Goal: Transaction & Acquisition: Purchase product/service

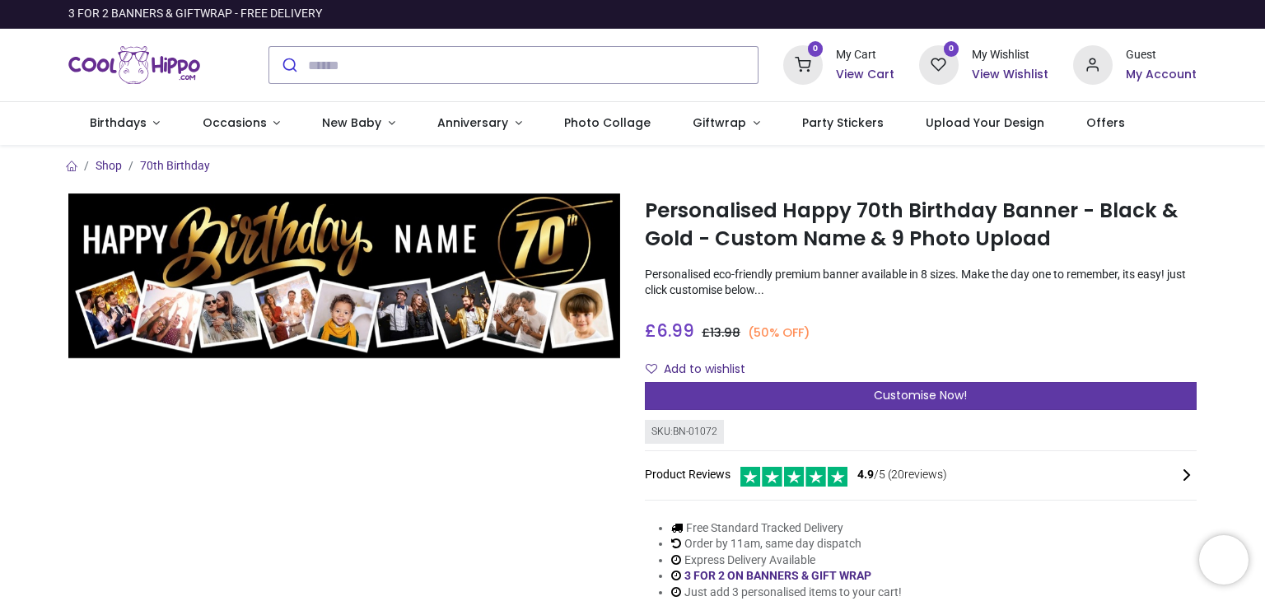
drag, startPoint x: 0, startPoint y: 0, endPoint x: 943, endPoint y: 390, distance: 1020.3
click at [943, 390] on span "Customise Now!" at bounding box center [920, 395] width 93 height 16
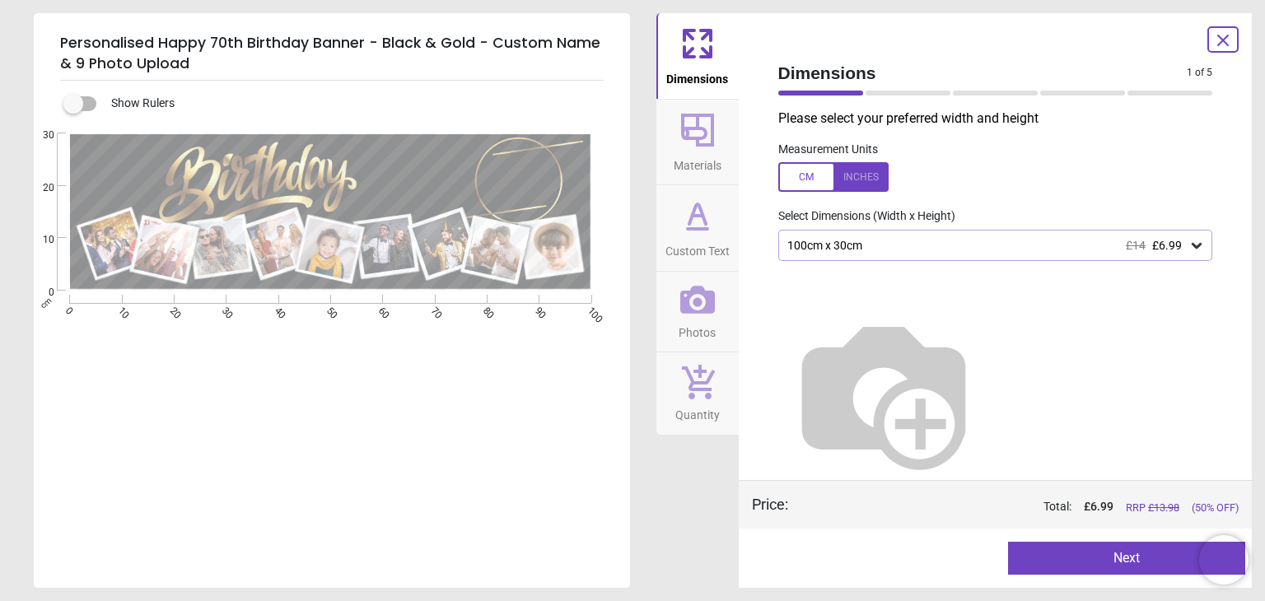
click at [1020, 239] on div "100cm x 30cm £14 £6.99" at bounding box center [988, 246] width 404 height 14
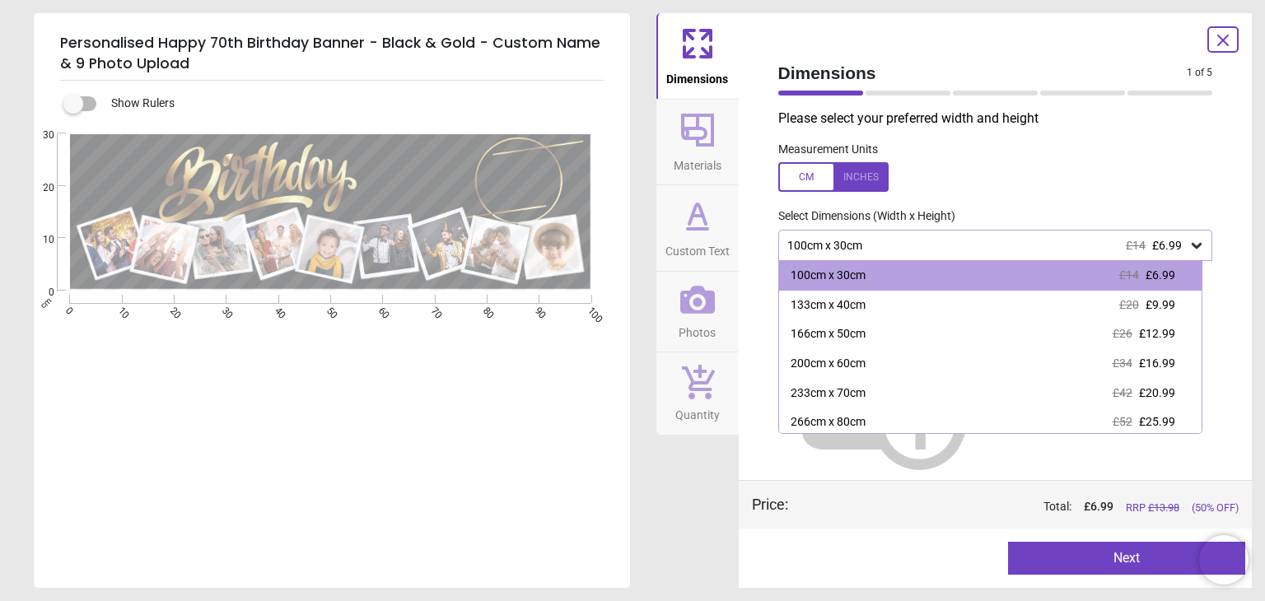
click at [1020, 239] on div "100cm x 30cm £14 £6.99" at bounding box center [988, 246] width 404 height 14
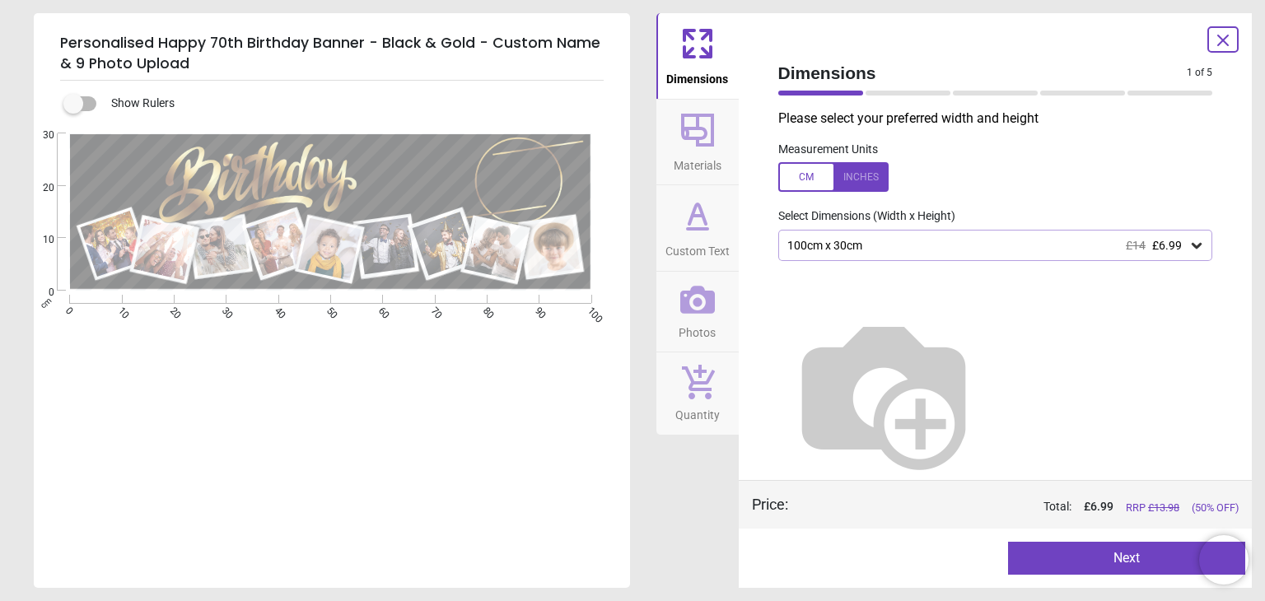
click at [1006, 246] on div "100cm x 30cm £14 £6.99" at bounding box center [988, 246] width 404 height 14
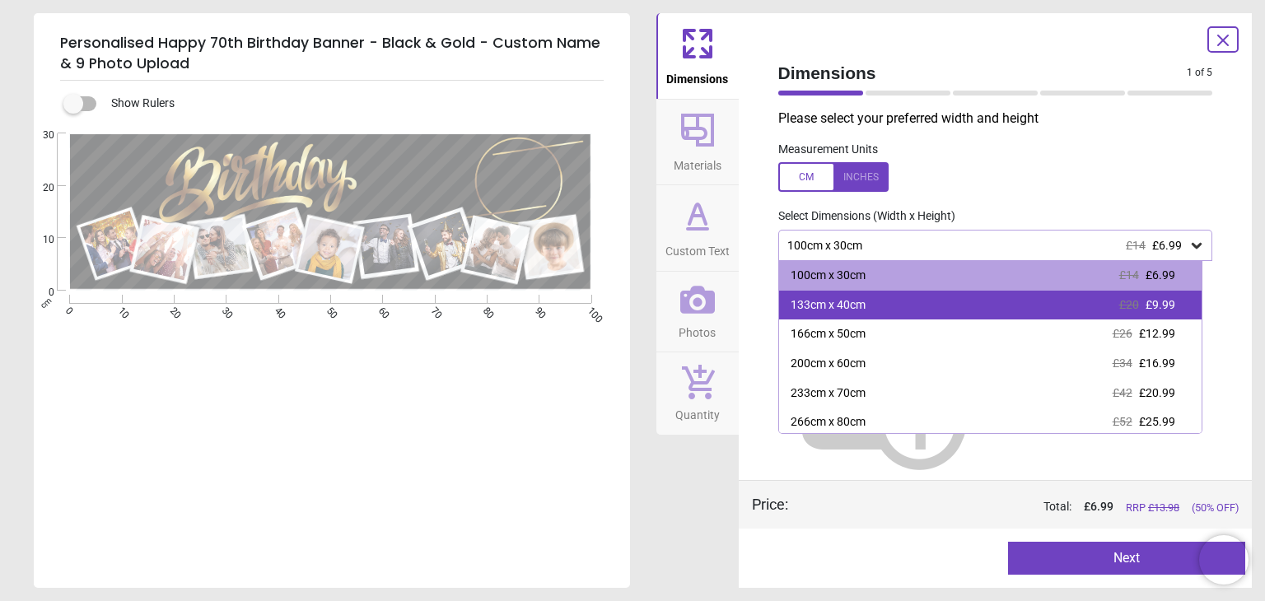
click at [1001, 304] on div "133cm x 40cm £20 £9.99" at bounding box center [990, 306] width 422 height 30
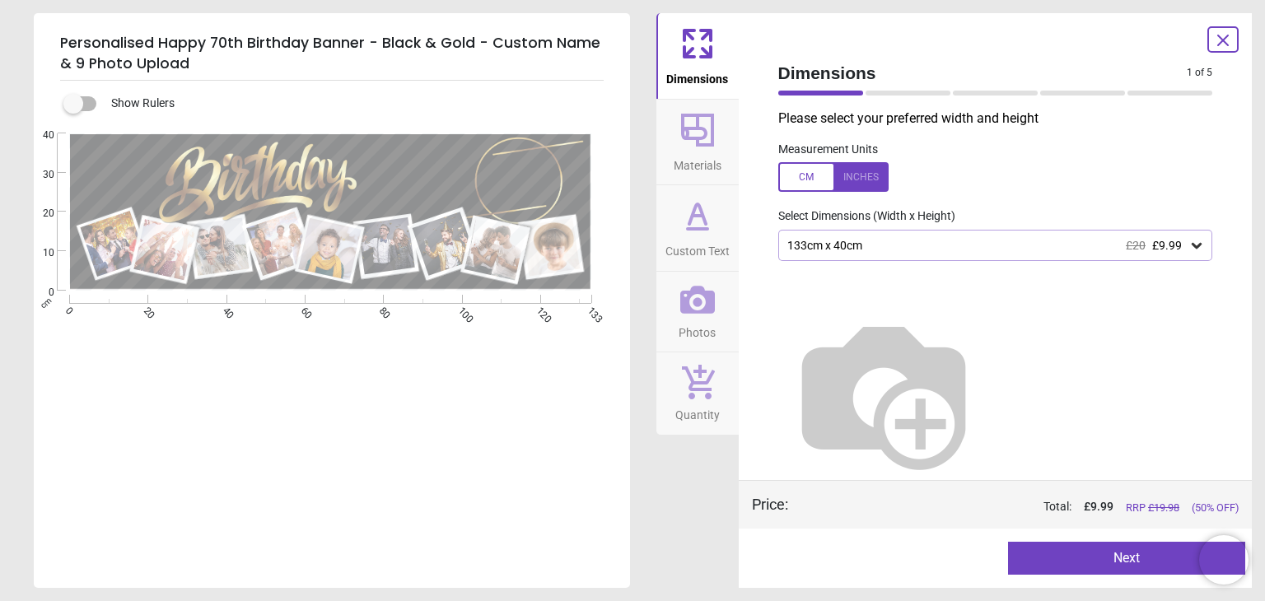
click at [972, 254] on div "133cm x 40cm £20 £9.99" at bounding box center [995, 245] width 435 height 31
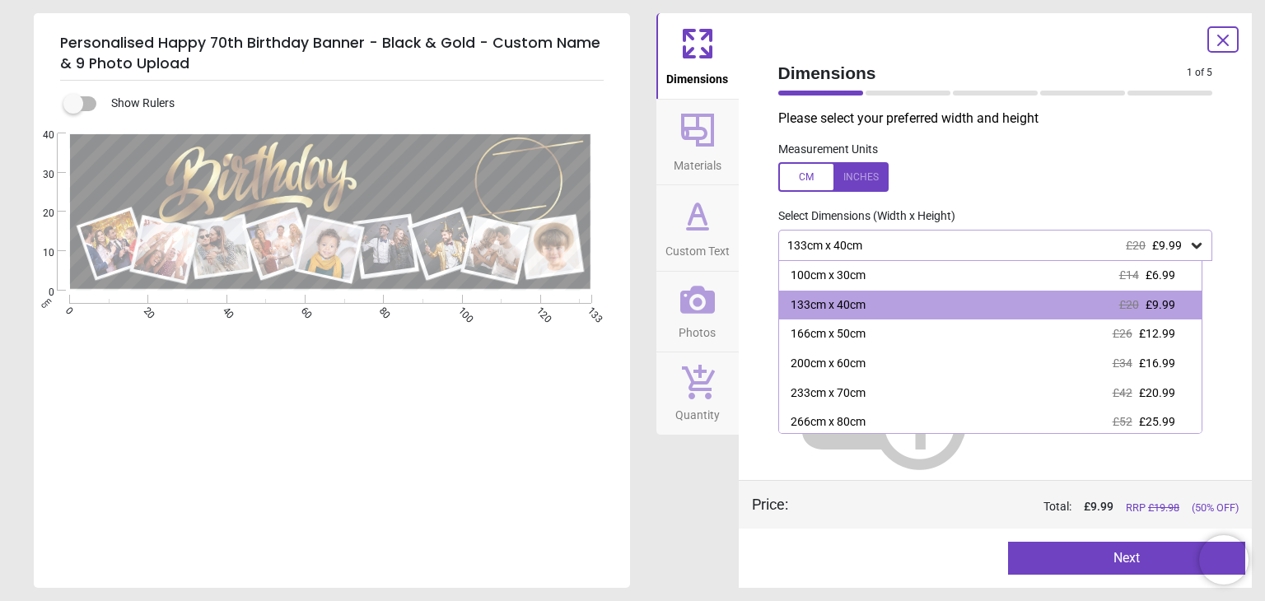
click at [972, 254] on div "133cm x 40cm £20 £9.99" at bounding box center [995, 245] width 435 height 31
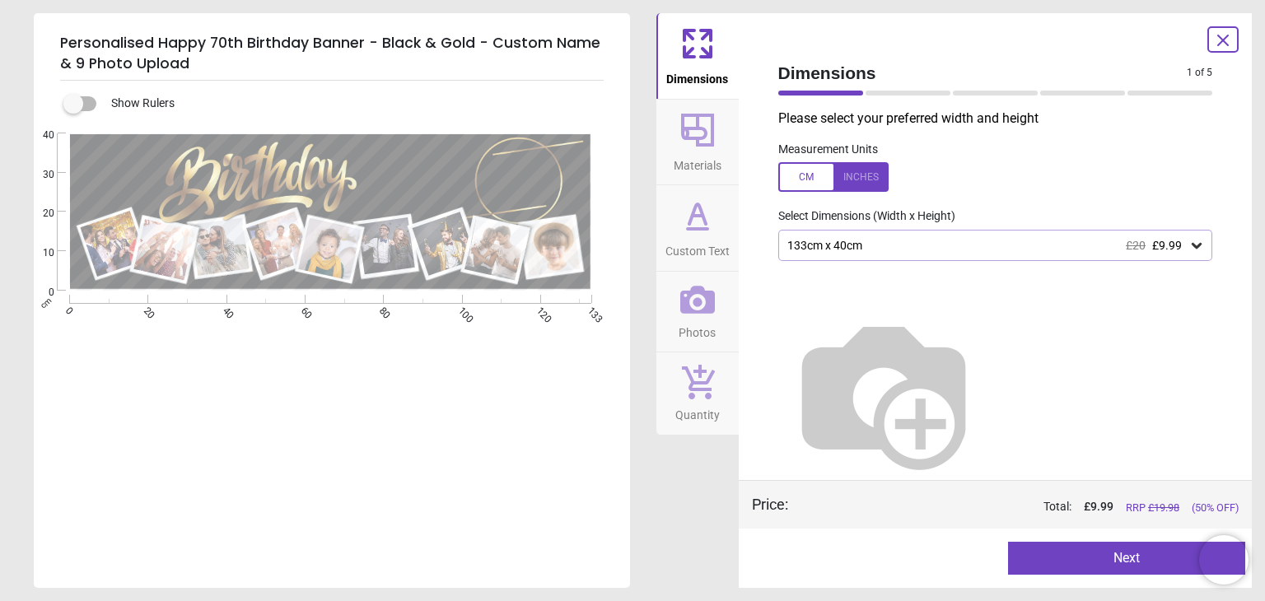
click at [972, 254] on div "133cm x 40cm £20 £9.99" at bounding box center [995, 245] width 435 height 31
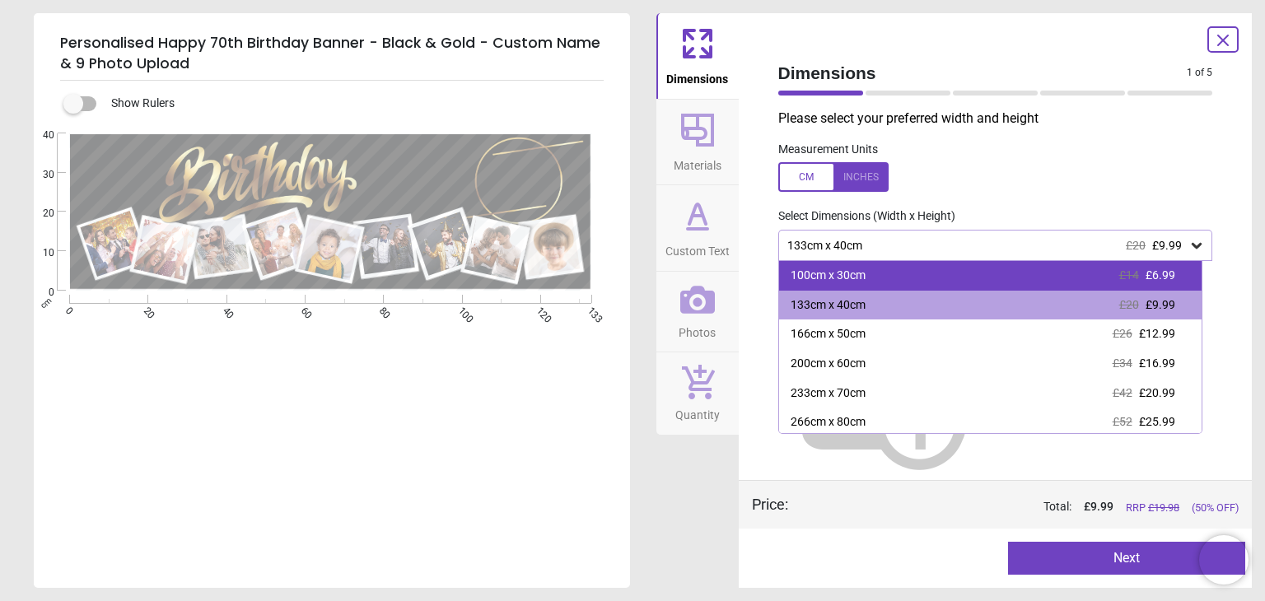
click at [975, 269] on div "100cm x 30cm £14 £6.99" at bounding box center [990, 276] width 422 height 30
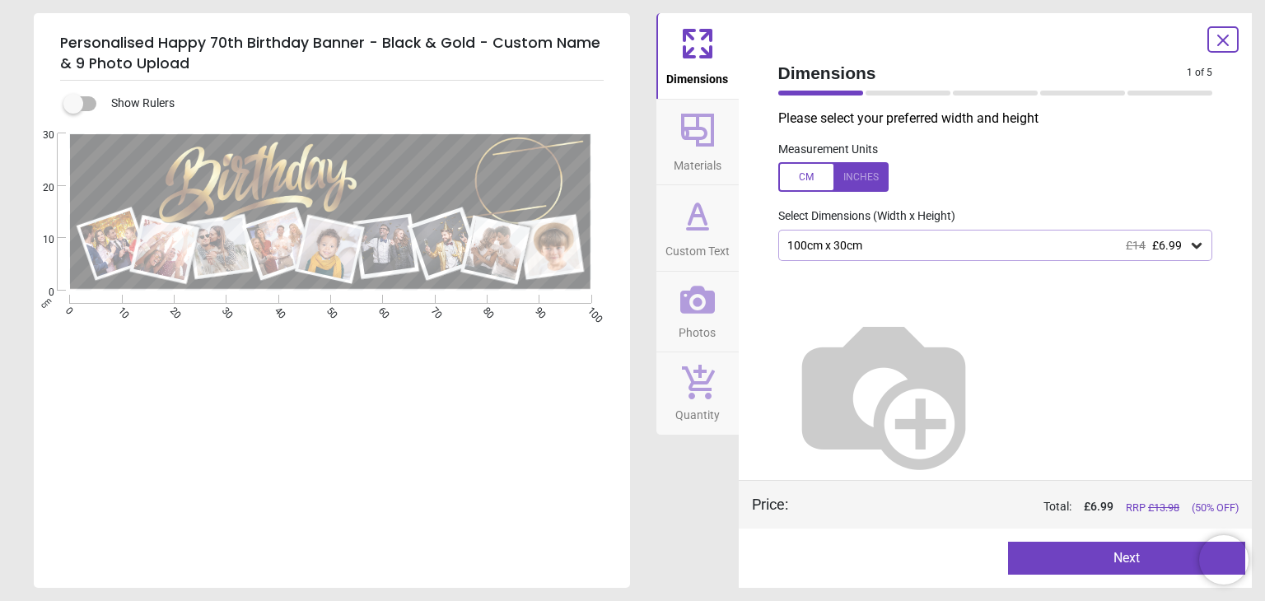
click at [969, 249] on div "100cm x 30cm £14 £6.99" at bounding box center [988, 246] width 404 height 14
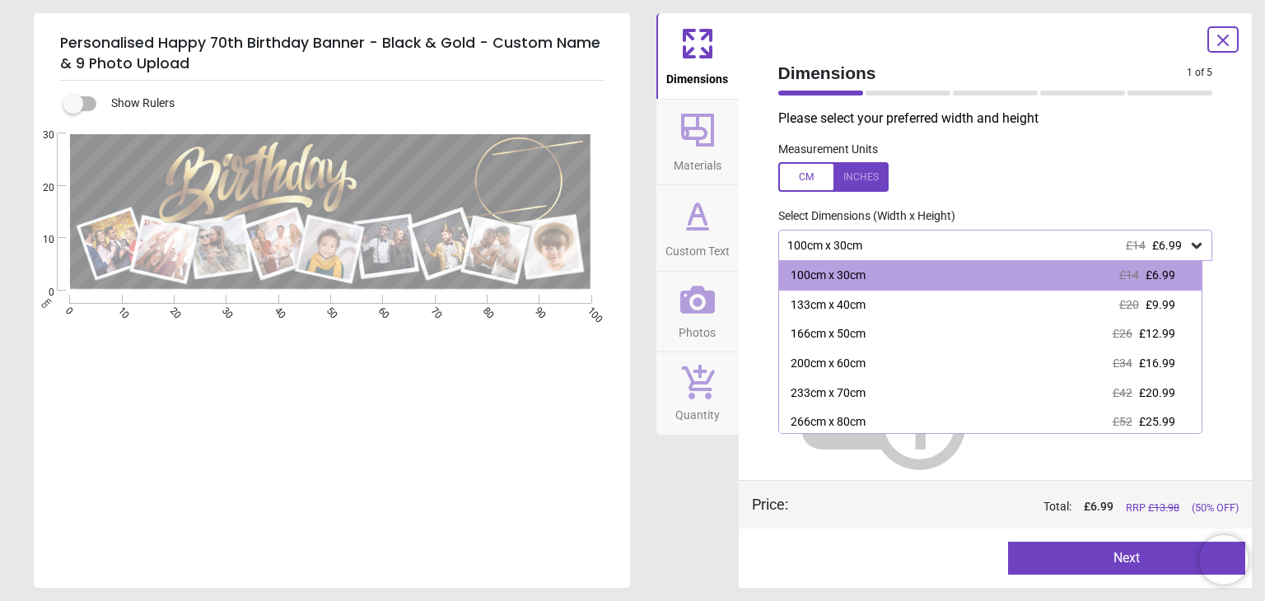
click at [966, 252] on div "100cm x 30cm £14 £6.99" at bounding box center [988, 246] width 404 height 14
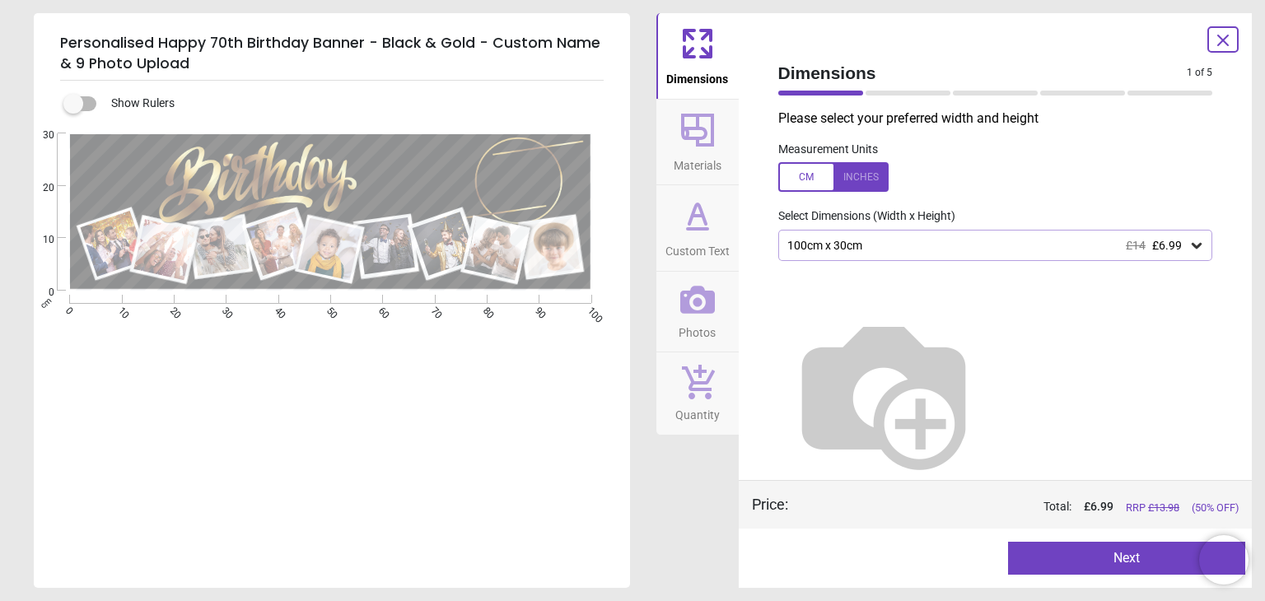
click at [952, 254] on div "100cm x 30cm £14 £6.99" at bounding box center [995, 245] width 435 height 31
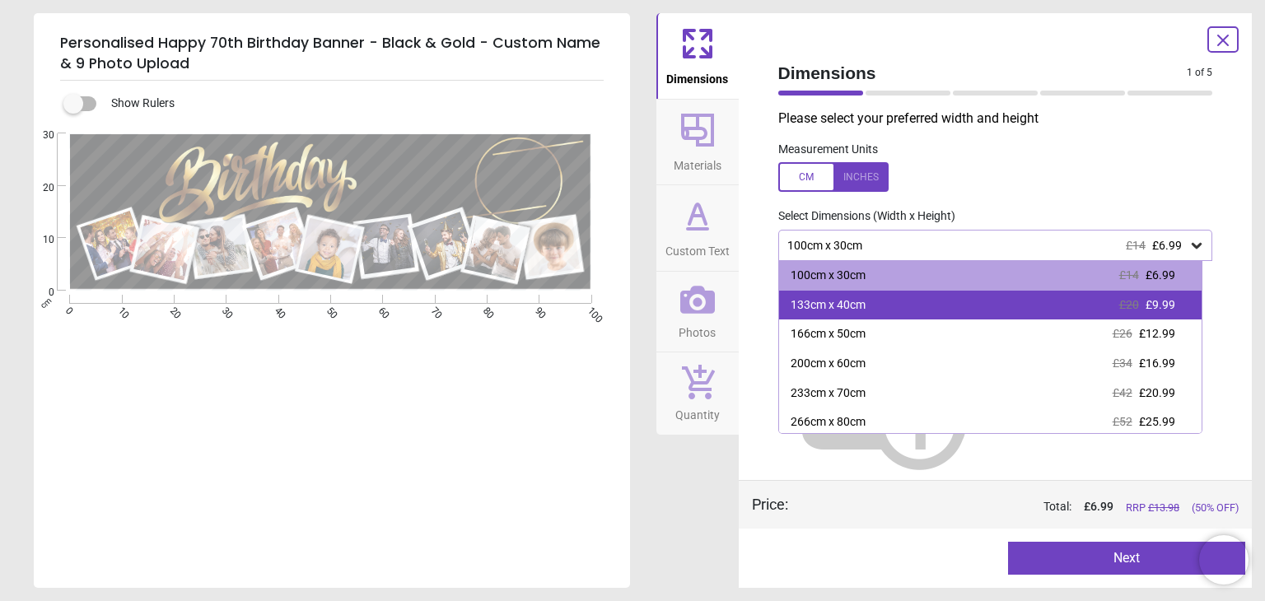
click at [933, 298] on div "133cm x 40cm £20 £9.99" at bounding box center [990, 306] width 422 height 30
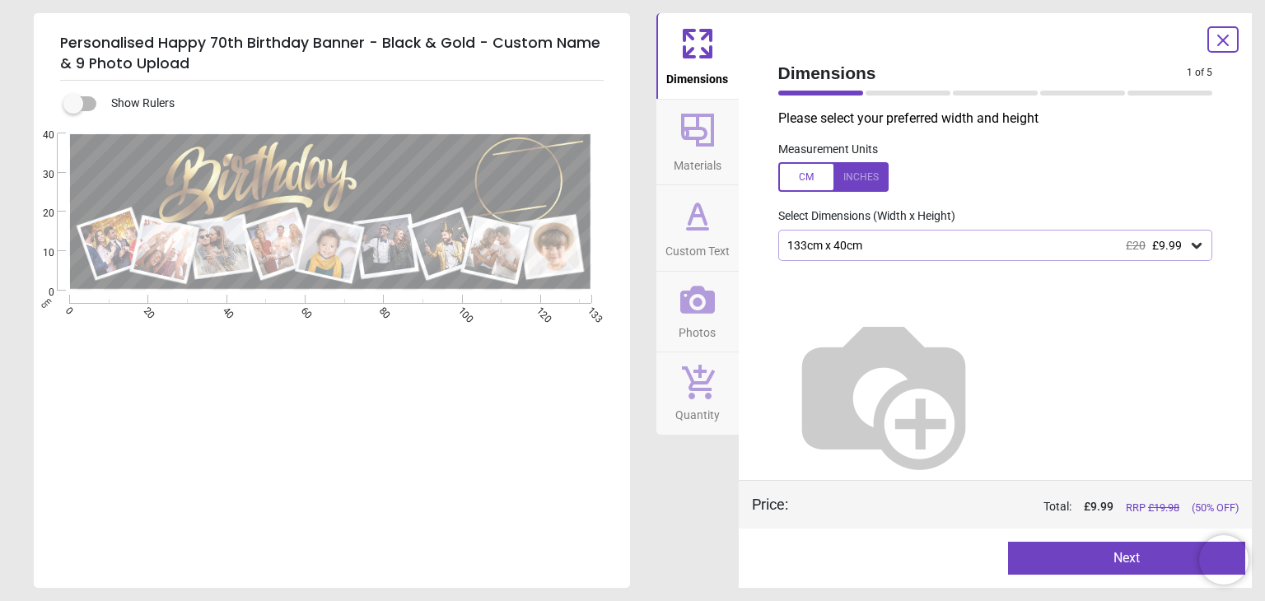
click at [1110, 548] on button "Next" at bounding box center [1126, 558] width 237 height 33
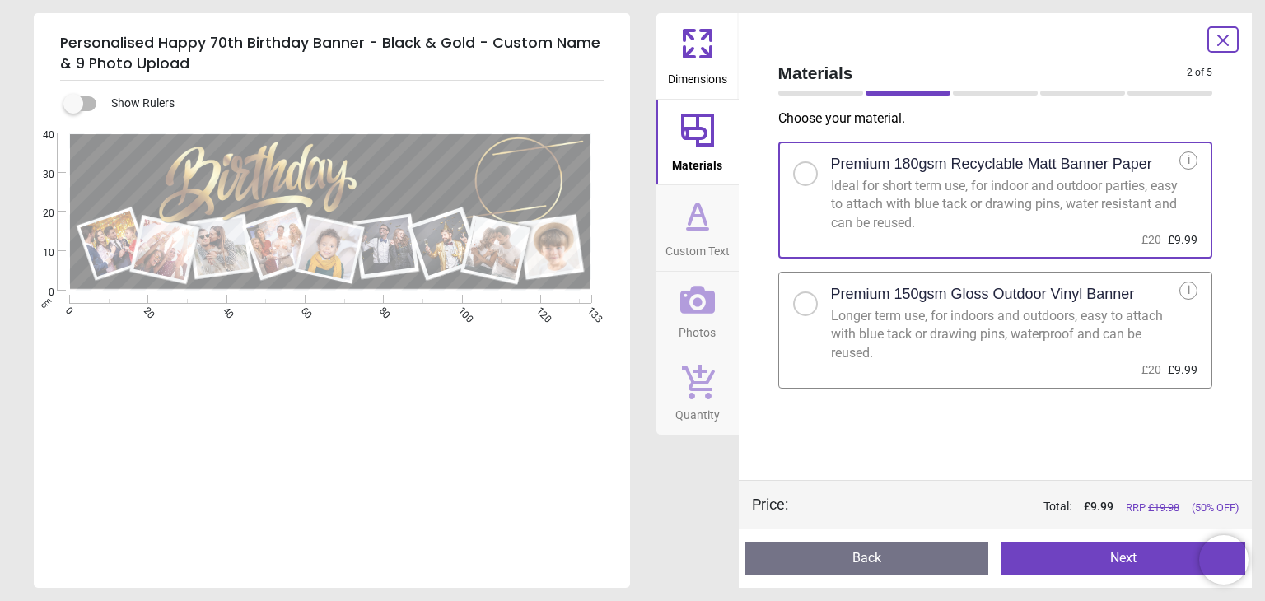
click at [1112, 567] on button "Next" at bounding box center [1123, 558] width 244 height 33
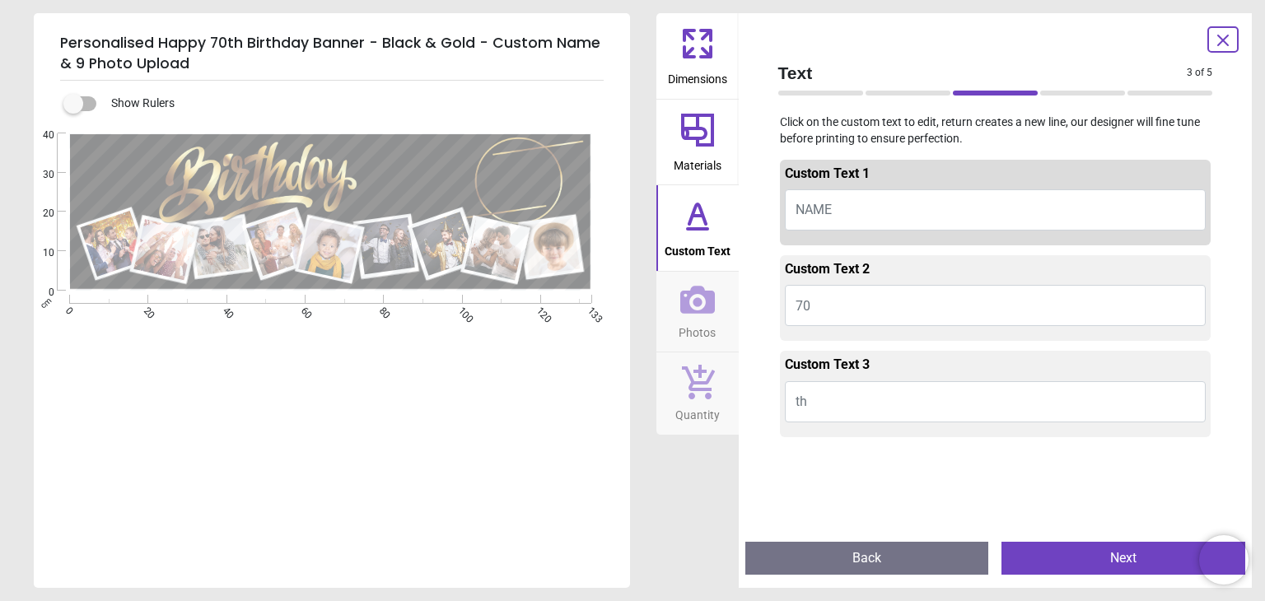
click at [955, 203] on button "NAME" at bounding box center [996, 209] width 422 height 41
type textarea "*"
type textarea "******"
click at [847, 398] on button "th" at bounding box center [996, 401] width 422 height 41
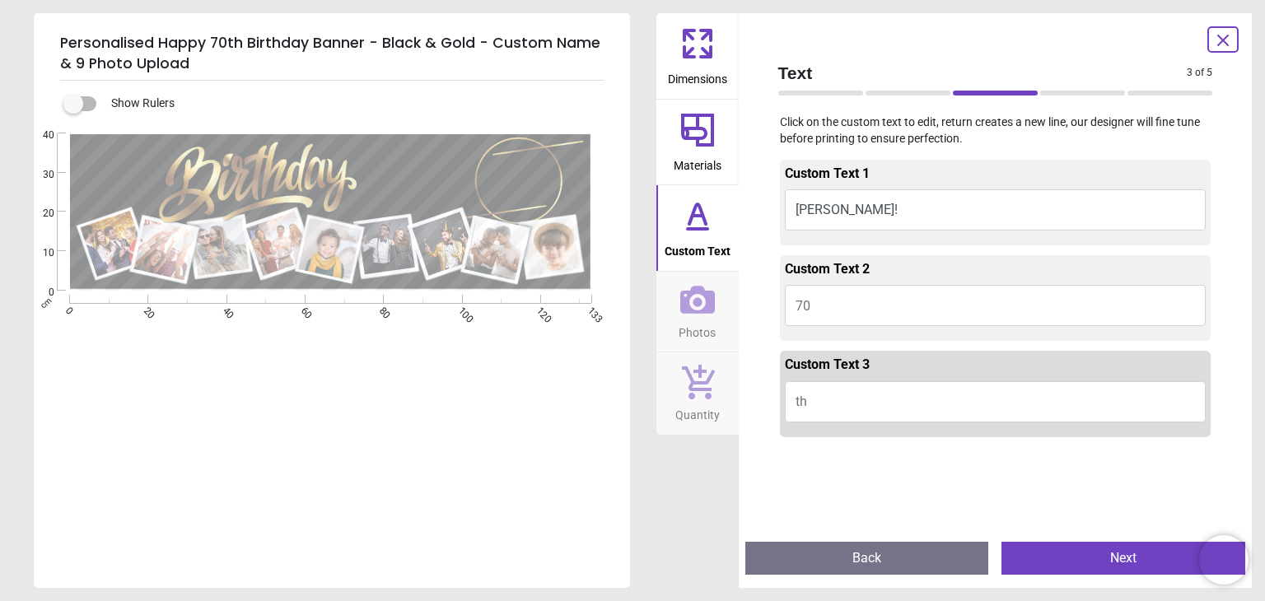
click at [847, 398] on button "th" at bounding box center [996, 401] width 422 height 41
click at [145, 185] on textarea at bounding box center [123, 175] width 87 height 32
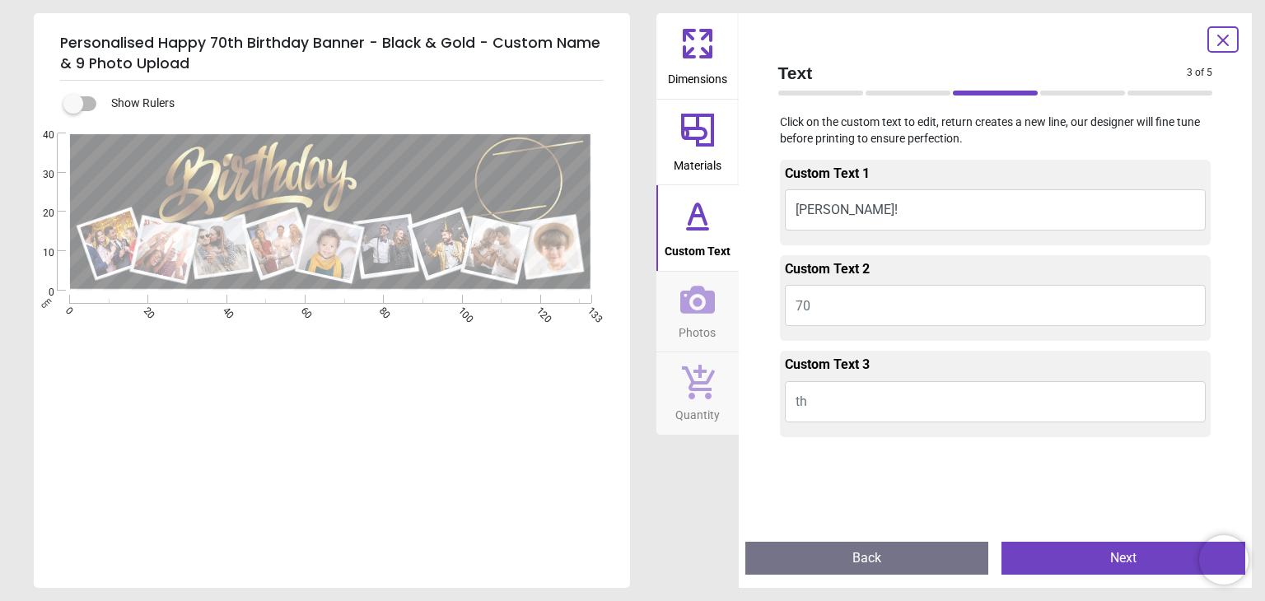
type textarea "*"
type textarea "*****"
click at [1118, 554] on button "Next" at bounding box center [1123, 558] width 244 height 33
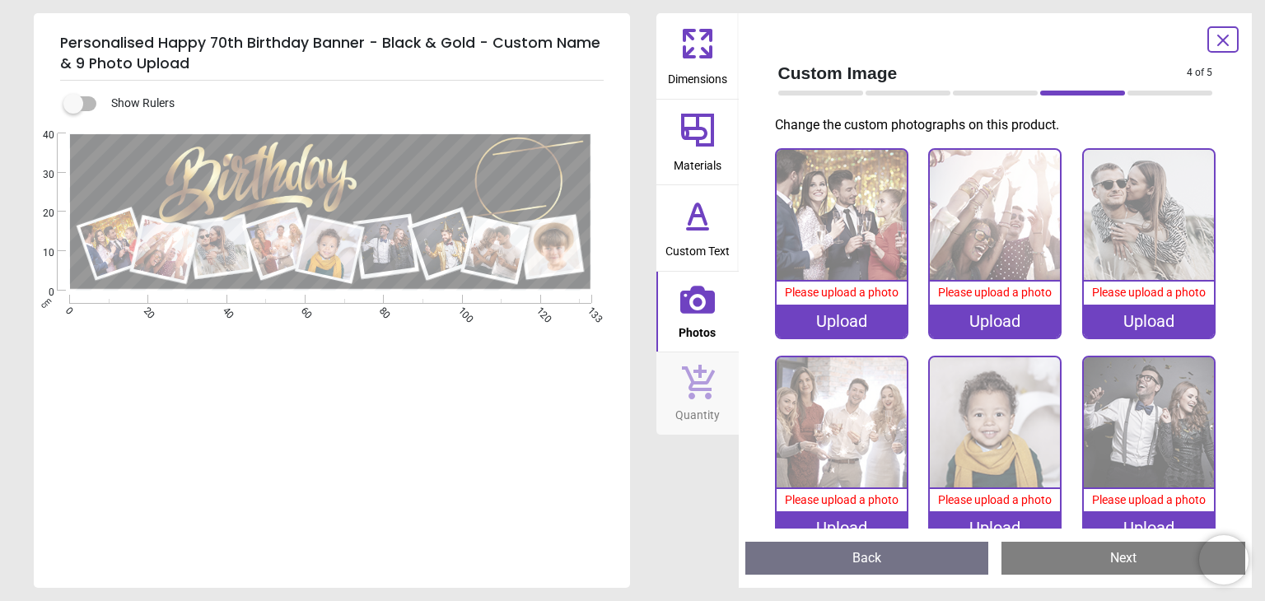
click at [831, 324] on div "Upload" at bounding box center [842, 321] width 130 height 33
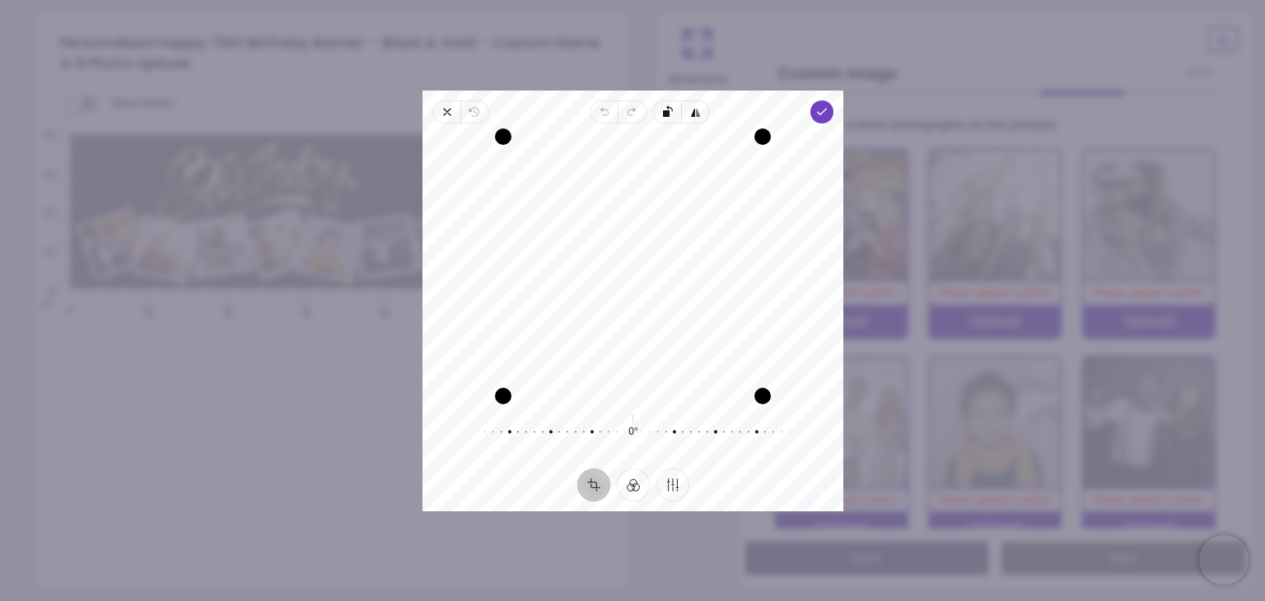
drag, startPoint x: 687, startPoint y: 222, endPoint x: 686, endPoint y: 262, distance: 40.4
click at [686, 262] on div "Recenter" at bounding box center [633, 266] width 394 height 259
click at [824, 114] on icon "button" at bounding box center [821, 111] width 13 height 13
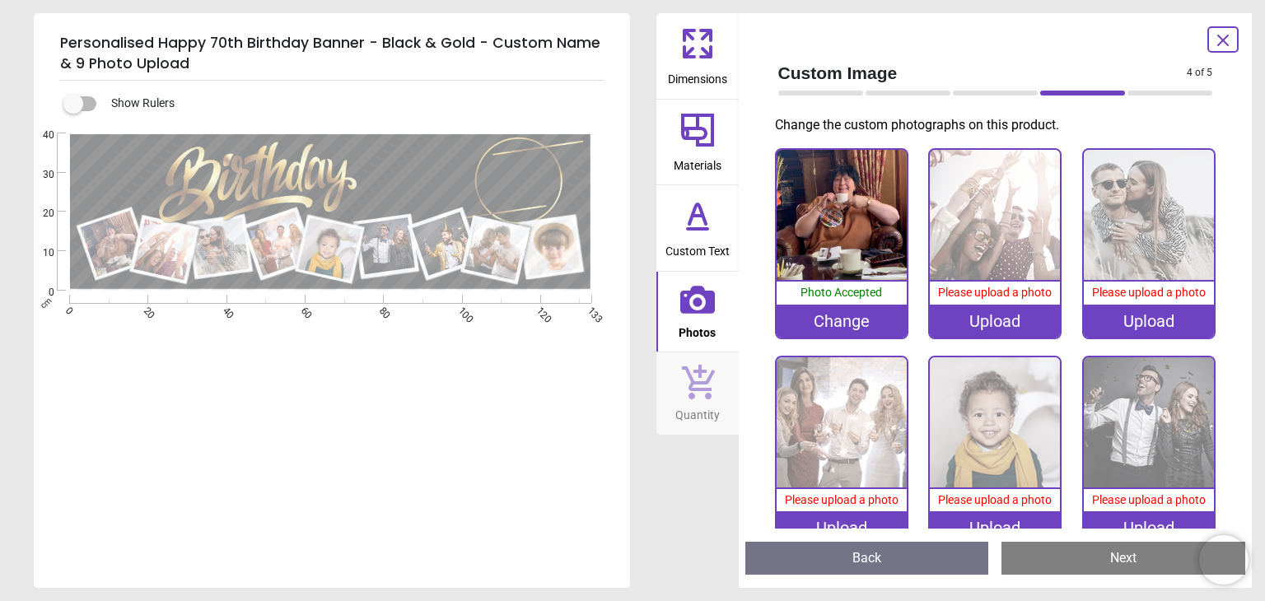
click at [998, 317] on div "Upload" at bounding box center [995, 321] width 130 height 33
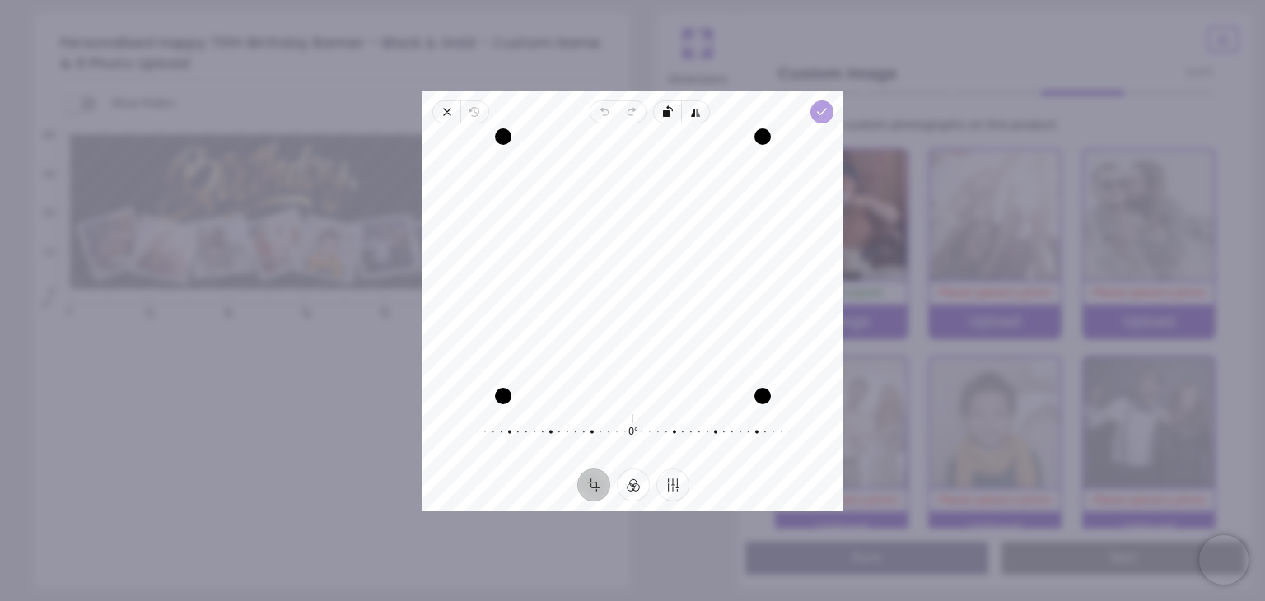
click at [817, 117] on icon "button" at bounding box center [821, 111] width 13 height 13
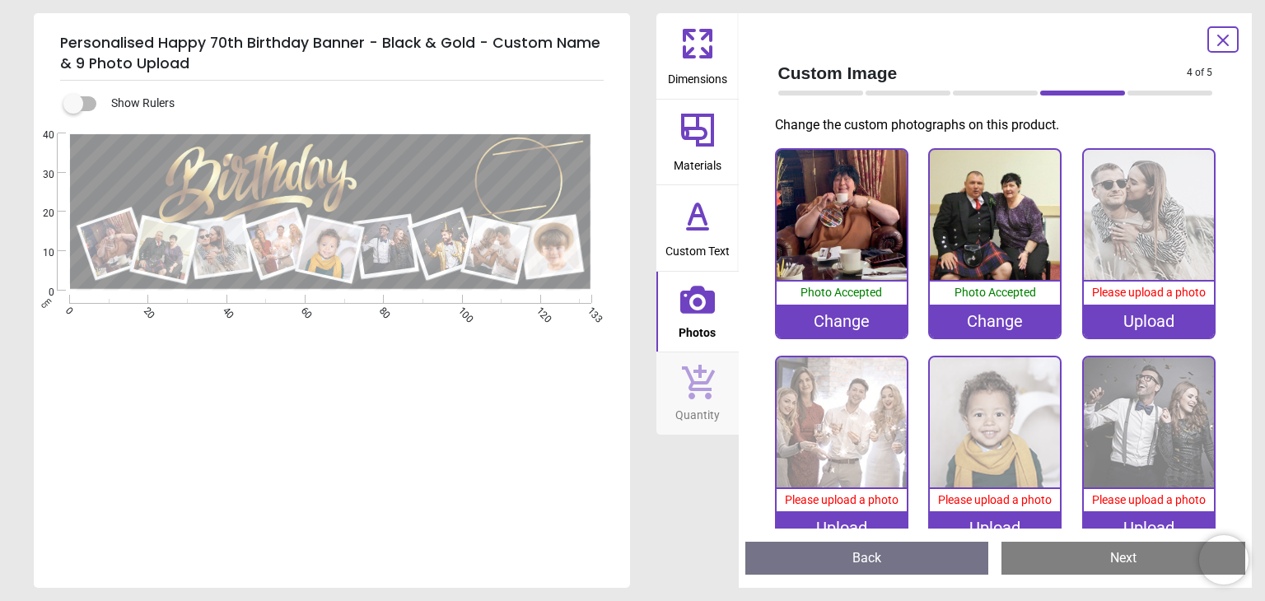
click at [1149, 317] on div "Upload" at bounding box center [1149, 321] width 130 height 33
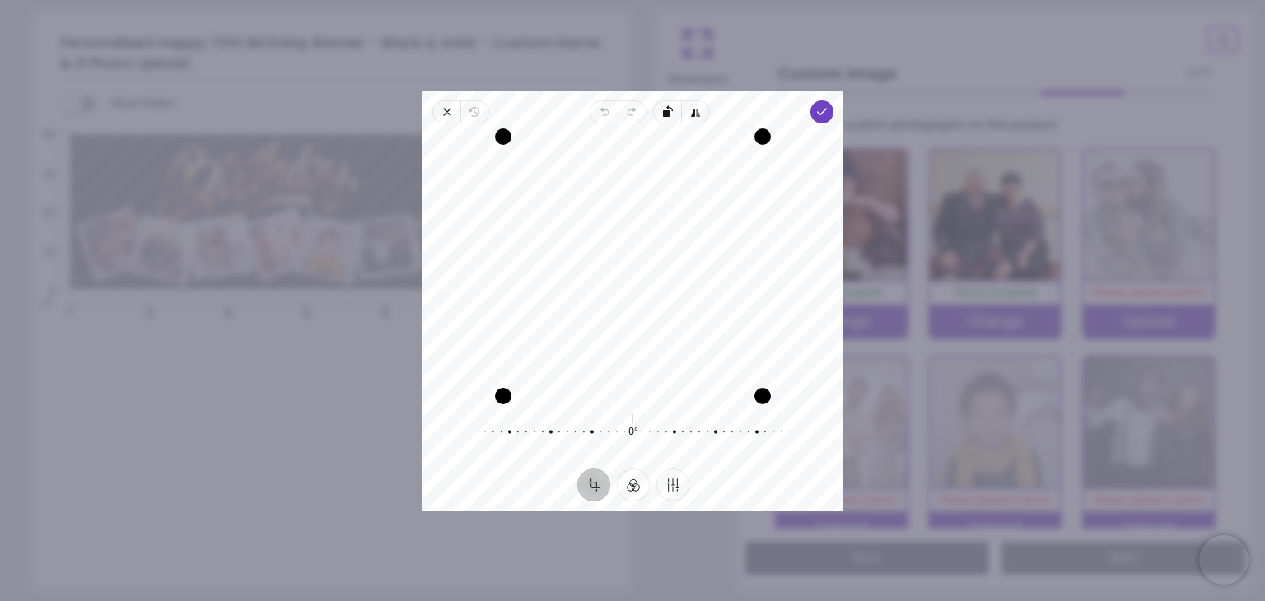
click at [632, 297] on div "Recenter" at bounding box center [633, 266] width 394 height 259
click at [824, 116] on icon "button" at bounding box center [821, 111] width 13 height 13
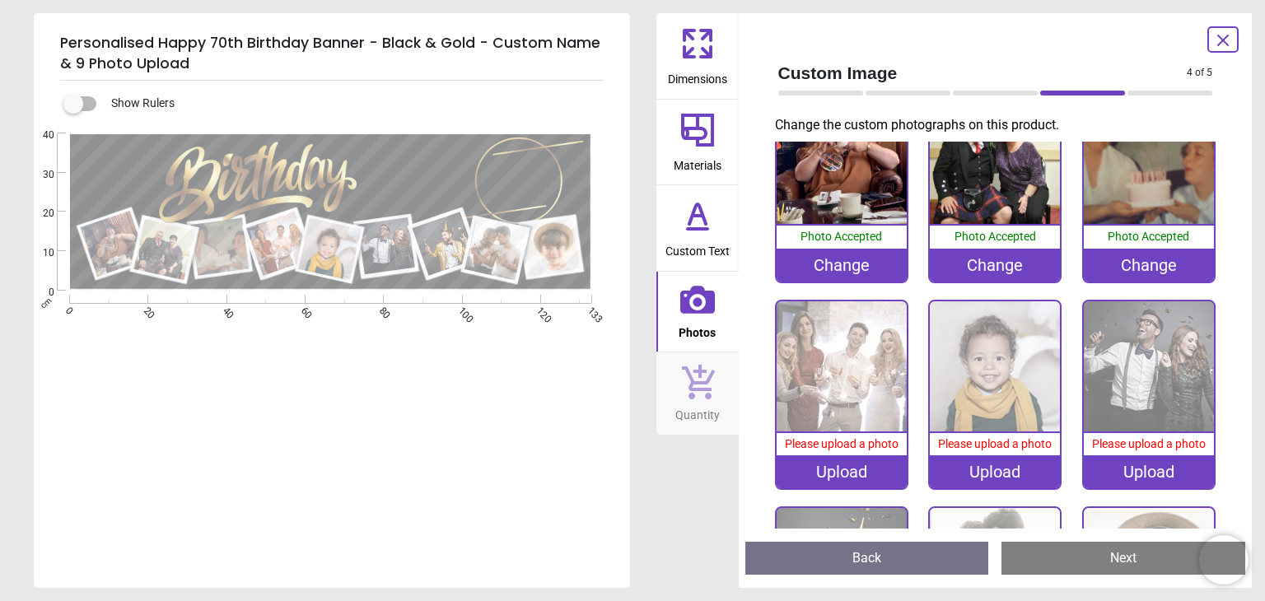
scroll to position [82, 0]
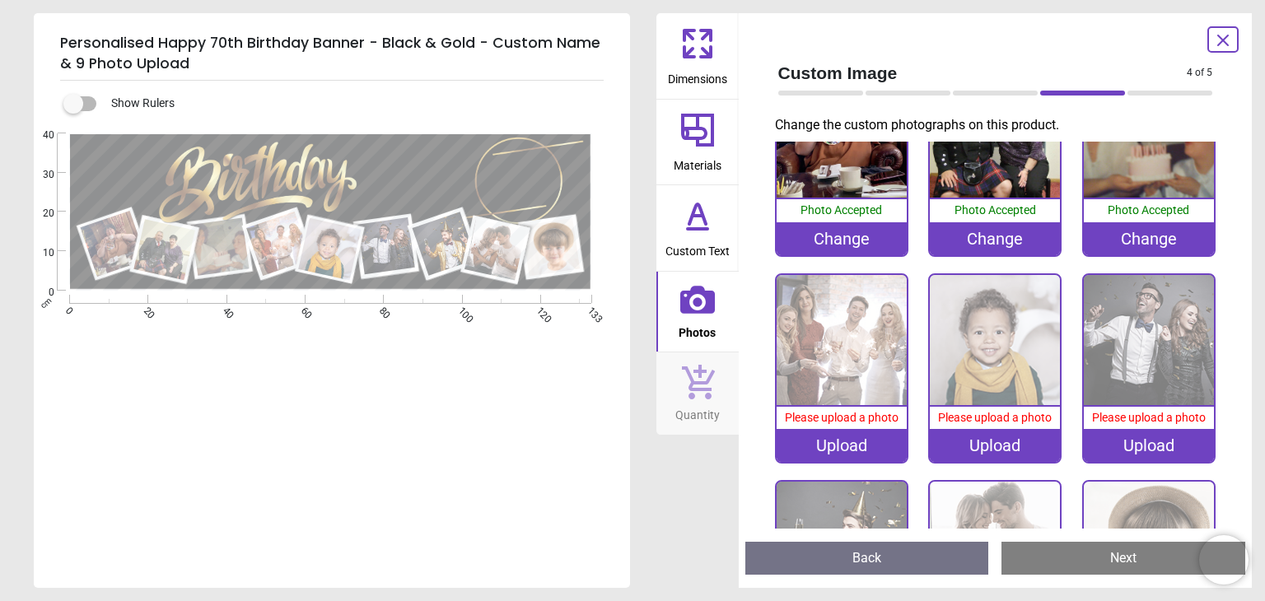
click at [826, 449] on div "Upload" at bounding box center [842, 445] width 130 height 33
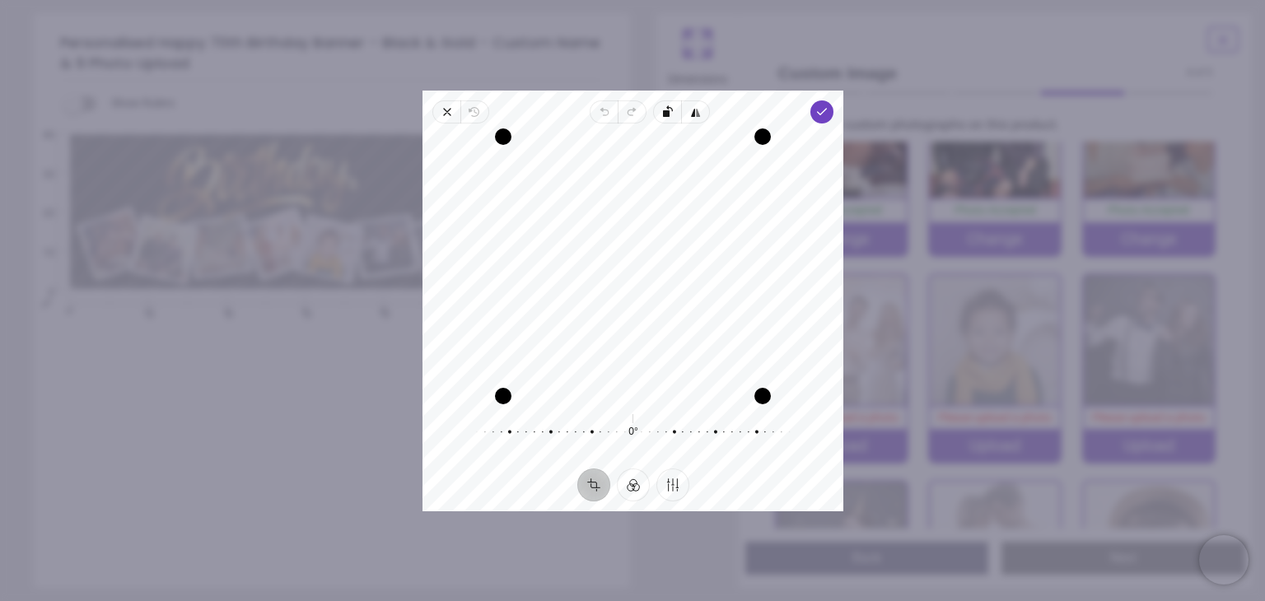
drag, startPoint x: 637, startPoint y: 281, endPoint x: 639, endPoint y: 248, distance: 33.0
click at [639, 248] on div "Recenter" at bounding box center [633, 266] width 394 height 259
click at [825, 116] on icon "button" at bounding box center [821, 111] width 13 height 13
